Goal: Task Accomplishment & Management: Use online tool/utility

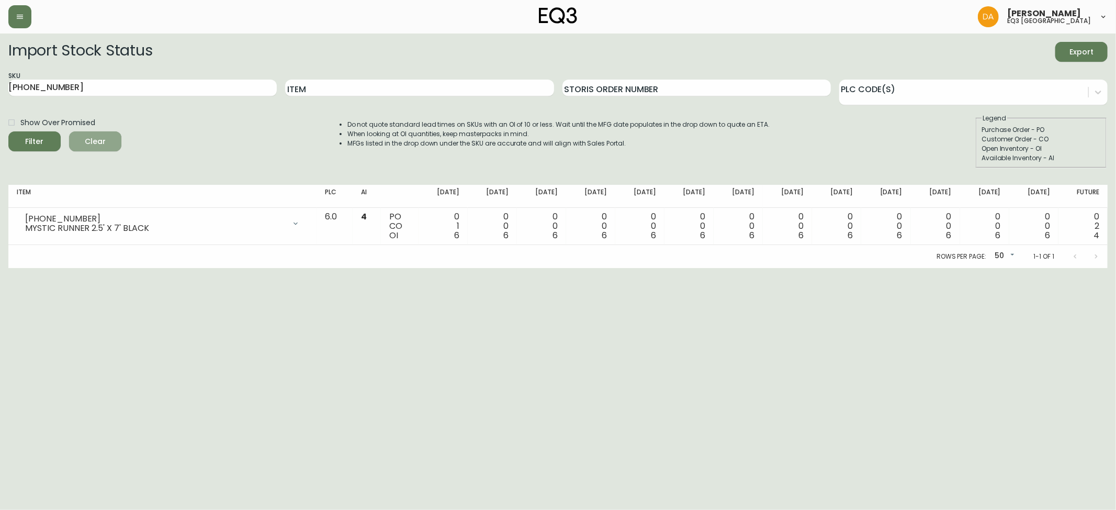
click at [107, 137] on span "Clear" at bounding box center [95, 141] width 36 height 13
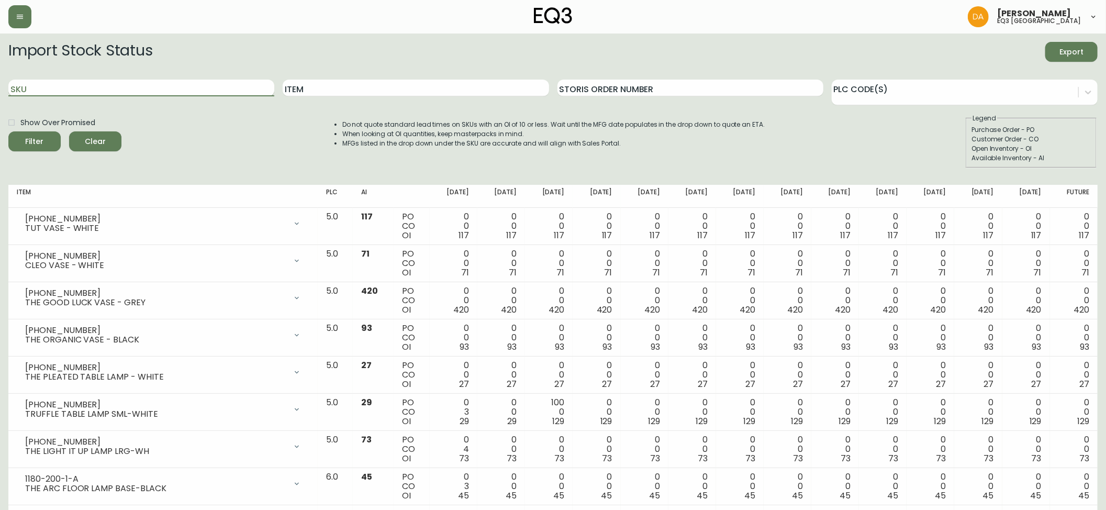
click at [67, 85] on input "SKU" at bounding box center [141, 88] width 266 height 17
paste input "[PHONE_NUMBER]"
type input "[PHONE_NUMBER]"
click at [40, 141] on div "Filter" at bounding box center [35, 141] width 18 height 13
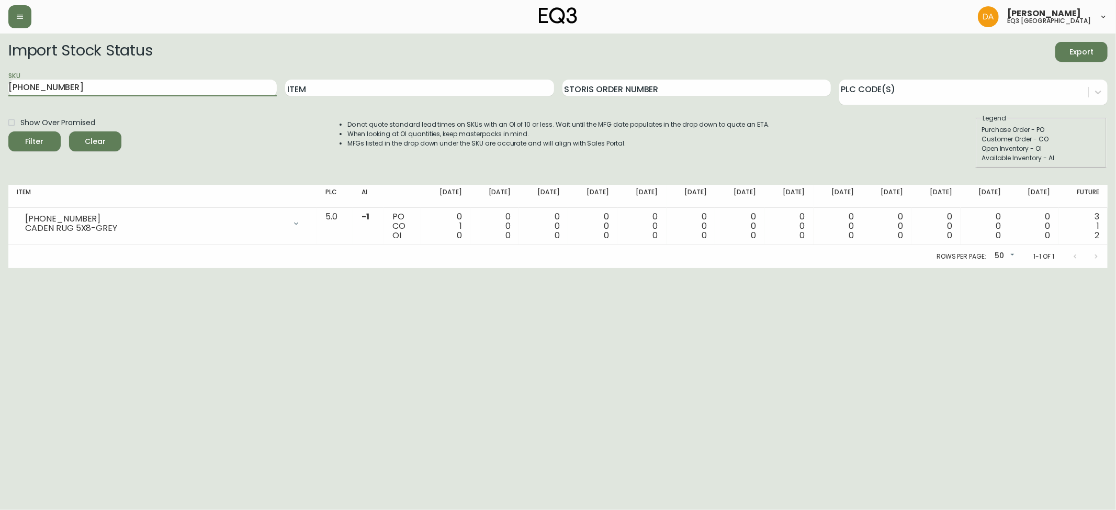
drag, startPoint x: 166, startPoint y: 93, endPoint x: 0, endPoint y: 118, distance: 168.3
click at [0, 118] on main "Import Stock Status Export SKU [PHONE_NUMBER] Item Storis Order Number PLC Code…" at bounding box center [558, 150] width 1116 height 234
click at [411, 88] on input "Item" at bounding box center [419, 88] width 269 height 17
type input "[PERSON_NAME]"
click at [8, 131] on button "Filter" at bounding box center [34, 141] width 52 height 20
